Goal: Task Accomplishment & Management: Use online tool/utility

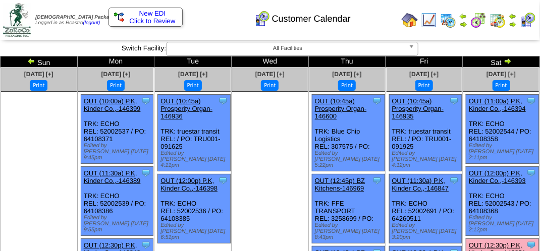
click at [480, 19] on img at bounding box center [478, 20] width 16 height 16
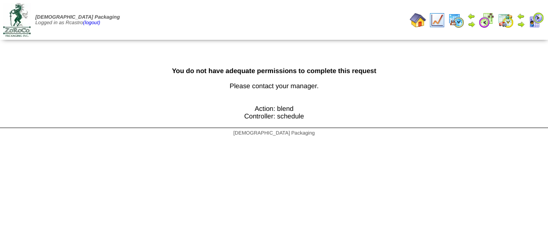
click at [522, 23] on img at bounding box center [521, 24] width 8 height 8
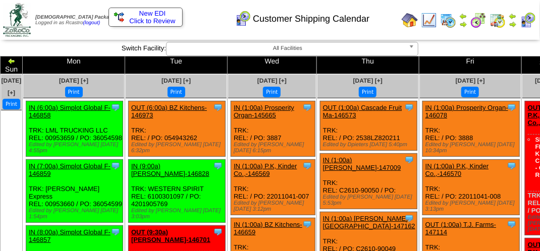
click at [83, 87] on button "Print" at bounding box center [74, 92] width 18 height 11
